Goal: Communication & Community: Answer question/provide support

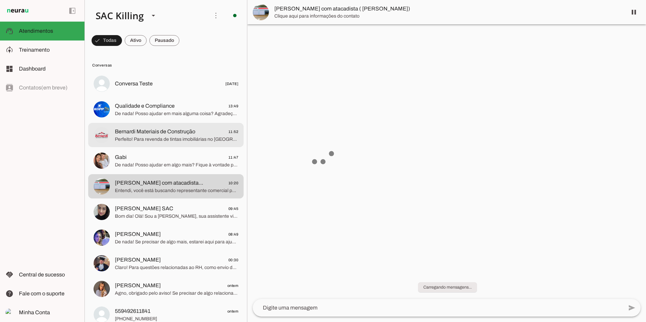
click at [144, 153] on span "Gabi 11:47" at bounding box center [176, 157] width 123 height 8
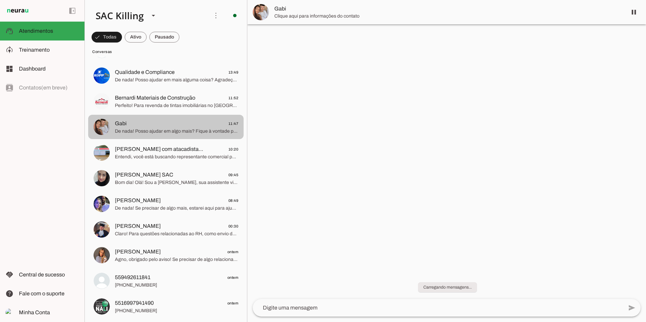
scroll to position [34, 0]
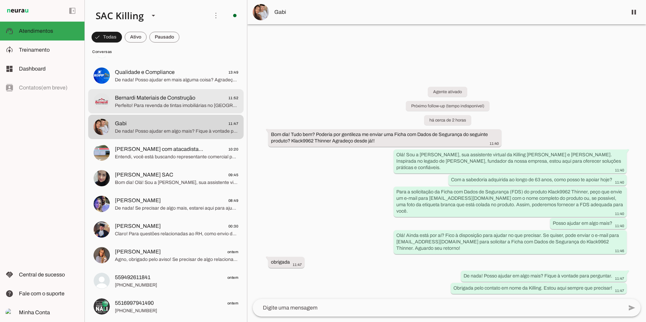
click at [162, 102] on span "Perfeito! Para revenda de tintas imobiliárias no [GEOGRAPHIC_DATA] em loja de m…" at bounding box center [176, 105] width 123 height 7
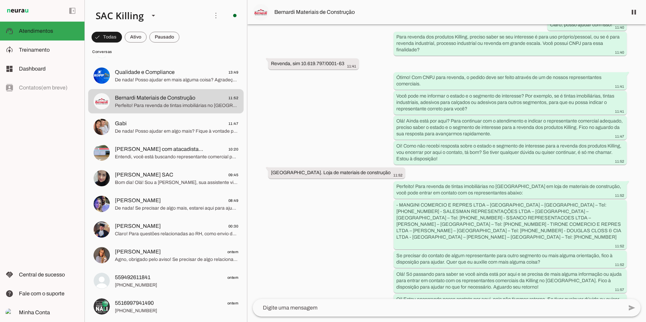
scroll to position [152, 0]
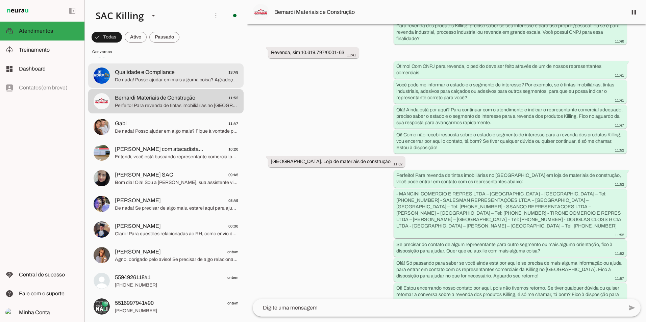
click at [166, 71] on span "Qualidade e Compliance" at bounding box center [145, 72] width 60 height 8
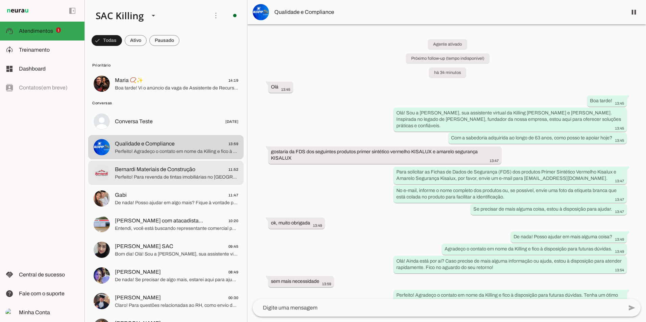
click at [147, 169] on span "Bernardi Materiais de Construção" at bounding box center [155, 169] width 80 height 8
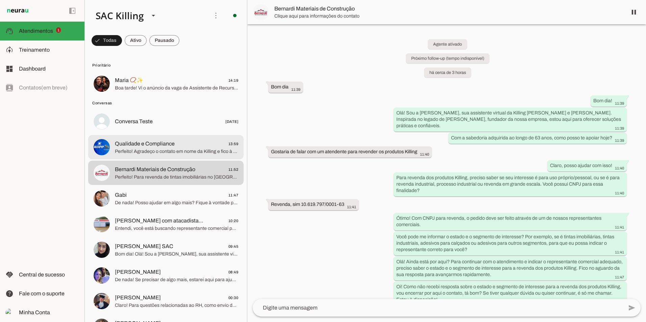
click at [146, 142] on span "Qualidade e Compliance" at bounding box center [145, 144] width 60 height 8
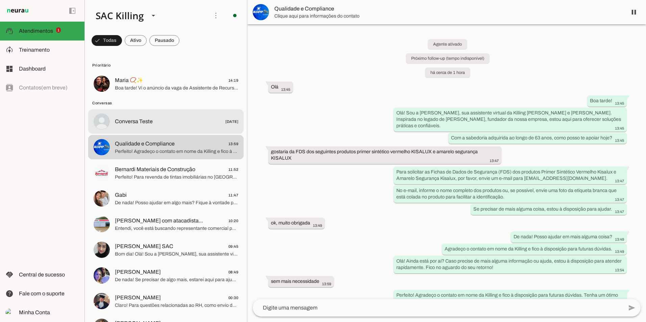
scroll to position [14, 0]
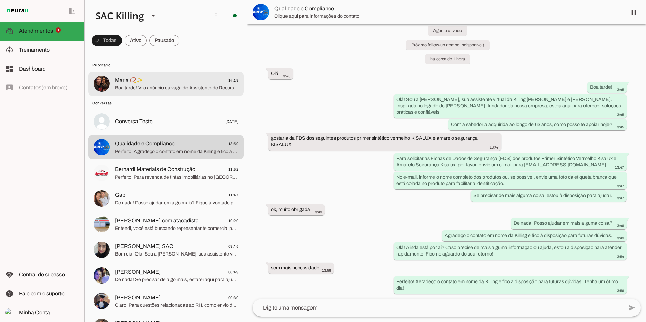
click at [159, 85] on span "Boa tarde! Vi o anúncio da vaga de Assistente de Recursos Humanos, ainda está a…" at bounding box center [176, 88] width 123 height 7
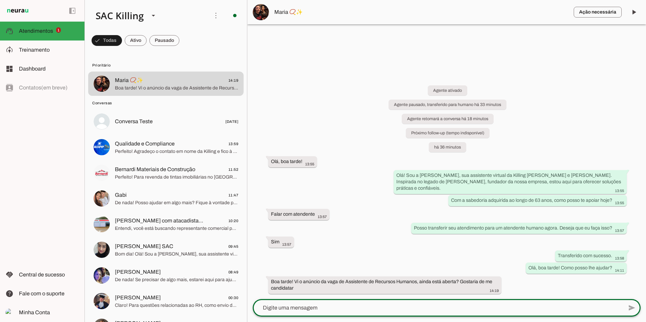
click at [316, 306] on textarea at bounding box center [438, 308] width 370 height 8
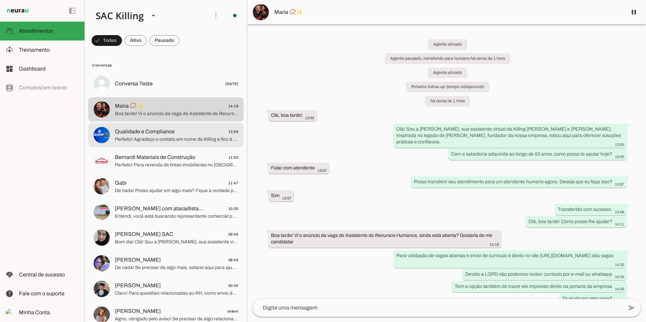
click at [136, 141] on span "Perfeito! Agradeço o contato em nome da Killing e fico à disposição para futura…" at bounding box center [176, 139] width 123 height 7
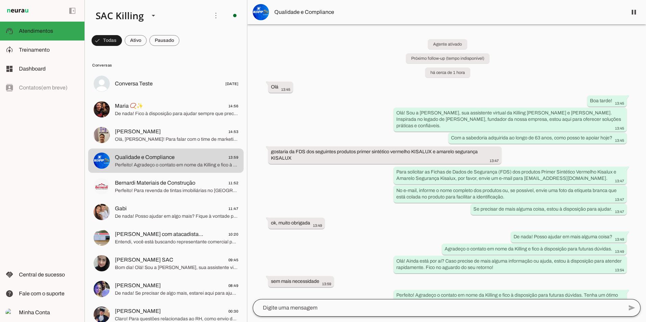
click at [349, 302] on div at bounding box center [438, 308] width 370 height 18
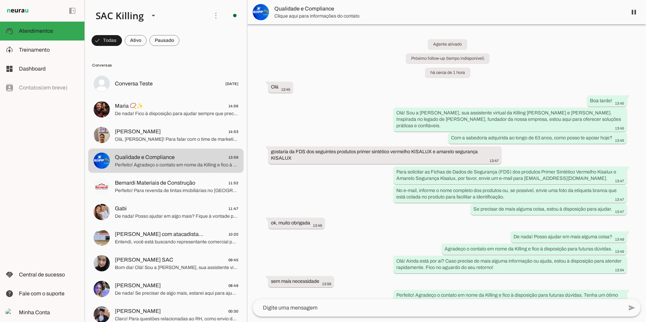
scroll to position [14, 0]
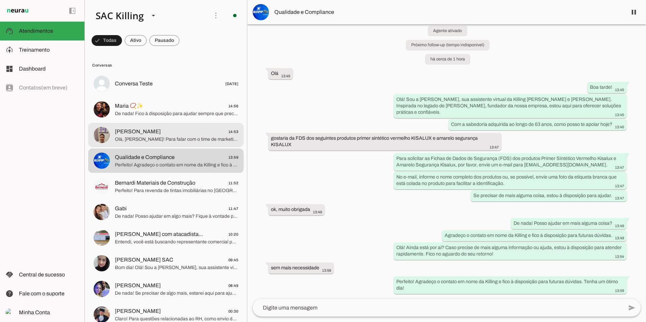
click at [147, 133] on span "[PERSON_NAME] 14:53" at bounding box center [176, 132] width 123 height 8
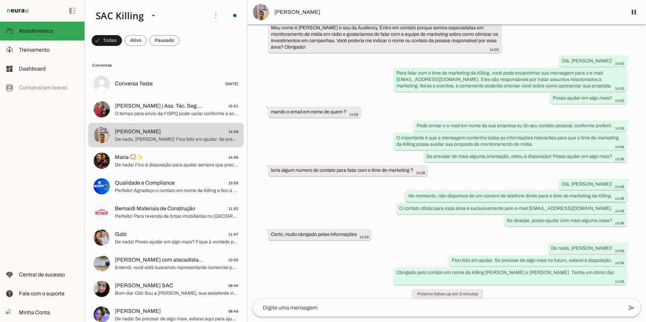
scroll to position [110, 0]
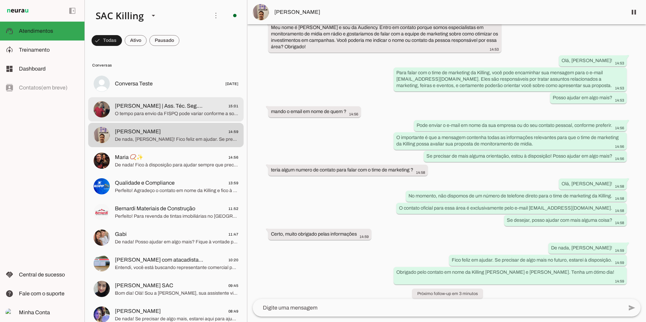
click at [152, 113] on span "O tempo para envio da FISPQ pode variar conforme a solicitação e o volume de pe…" at bounding box center [176, 113] width 123 height 7
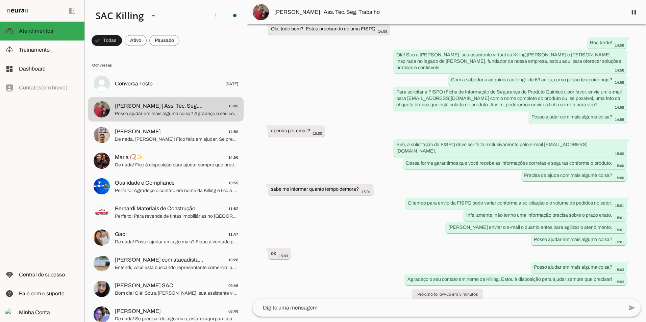
scroll to position [45, 0]
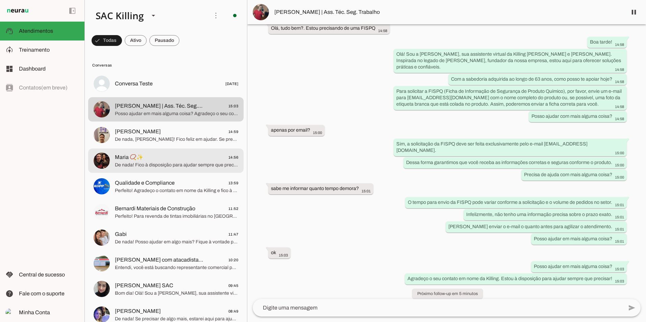
click at [157, 160] on span "Maria 📿✨ 14:56" at bounding box center [176, 157] width 123 height 8
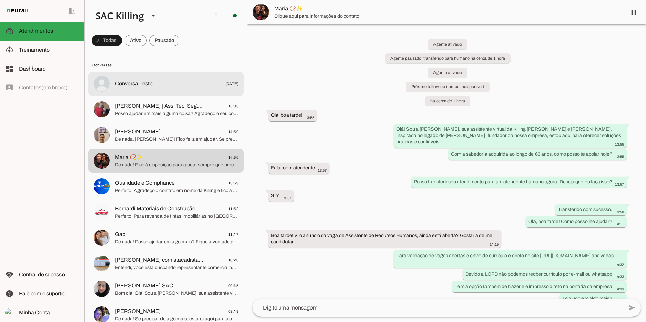
scroll to position [44, 0]
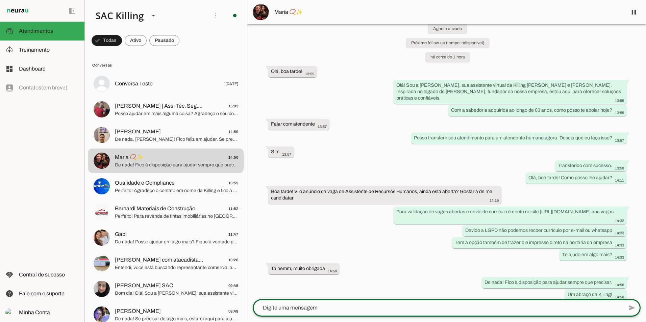
click at [271, 310] on textarea at bounding box center [438, 308] width 370 height 8
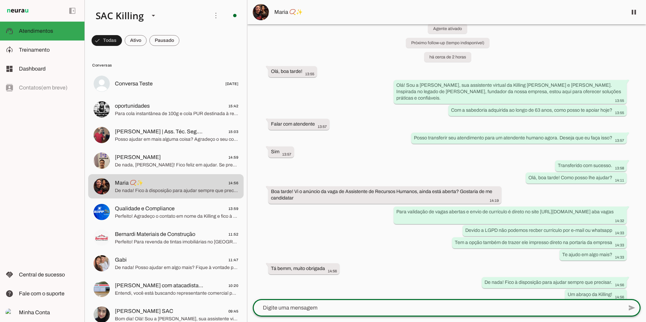
scroll to position [0, 0]
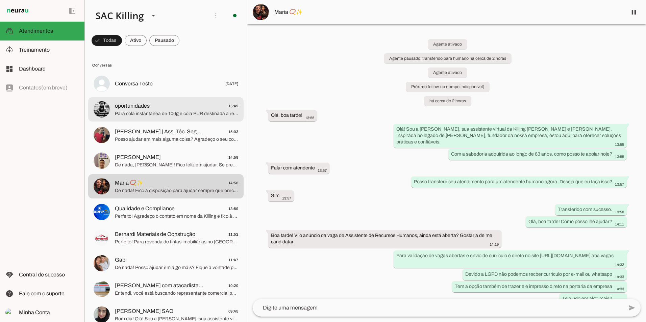
click at [152, 111] on span "Para cola instantânea de 100g e cola PUR destinada à revenda, as compras com CN…" at bounding box center [176, 113] width 123 height 7
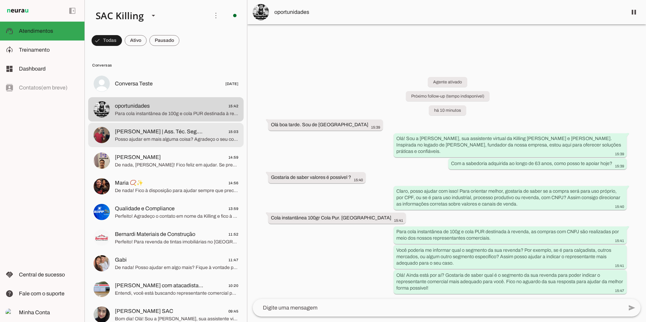
click at [150, 132] on span "[PERSON_NAME] | Ass. Téc. Seg. Trabalho" at bounding box center [159, 132] width 89 height 8
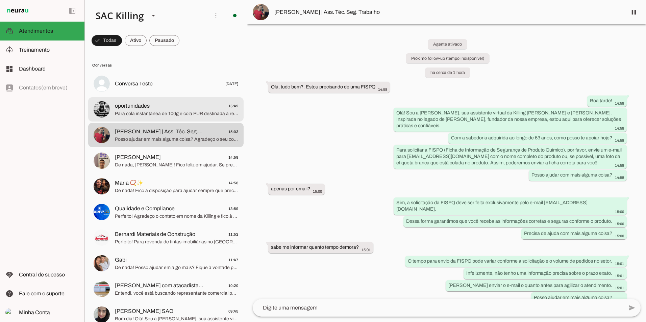
click at [156, 116] on span "Para cola instantânea de 100g e cola PUR destinada à revenda, as compras com CN…" at bounding box center [176, 113] width 123 height 7
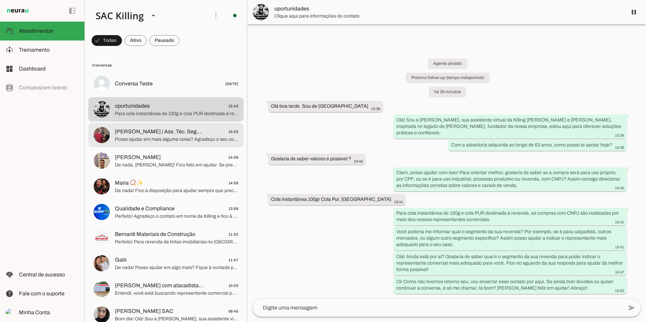
click at [141, 140] on span "Posso ajudar em mais alguma coisa? Agradeço o seu contato em nome da Killing. E…" at bounding box center [176, 139] width 123 height 7
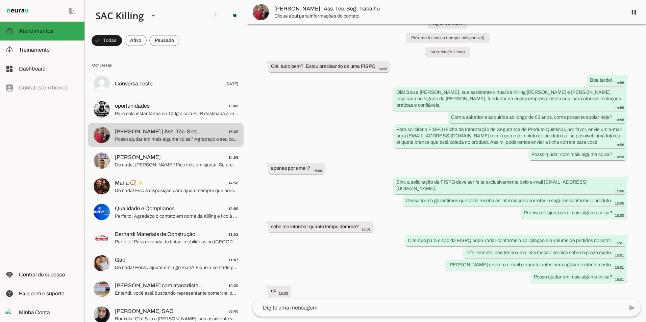
scroll to position [43, 0]
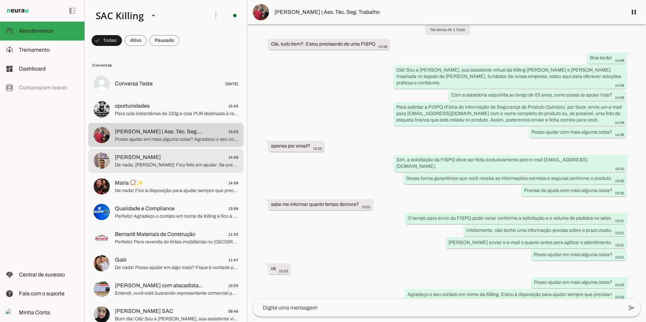
click at [171, 157] on span "[PERSON_NAME] 14:59" at bounding box center [176, 157] width 123 height 8
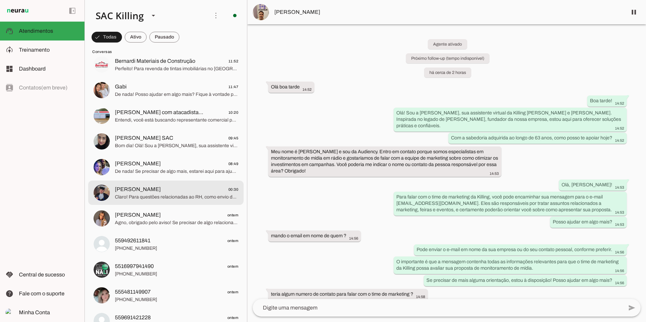
scroll to position [203, 0]
